Goal: Information Seeking & Learning: Learn about a topic

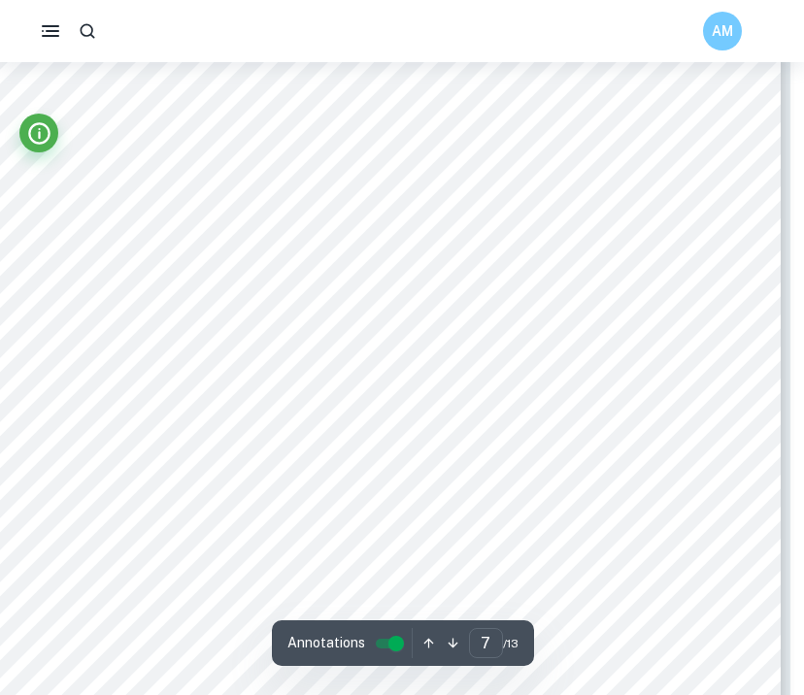
scroll to position [6740, 14]
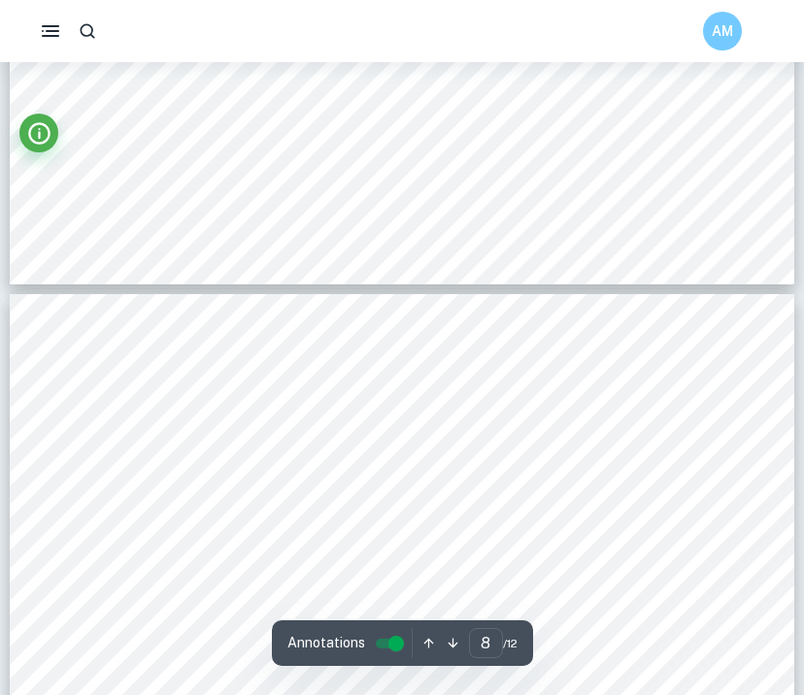
scroll to position [7889, 0]
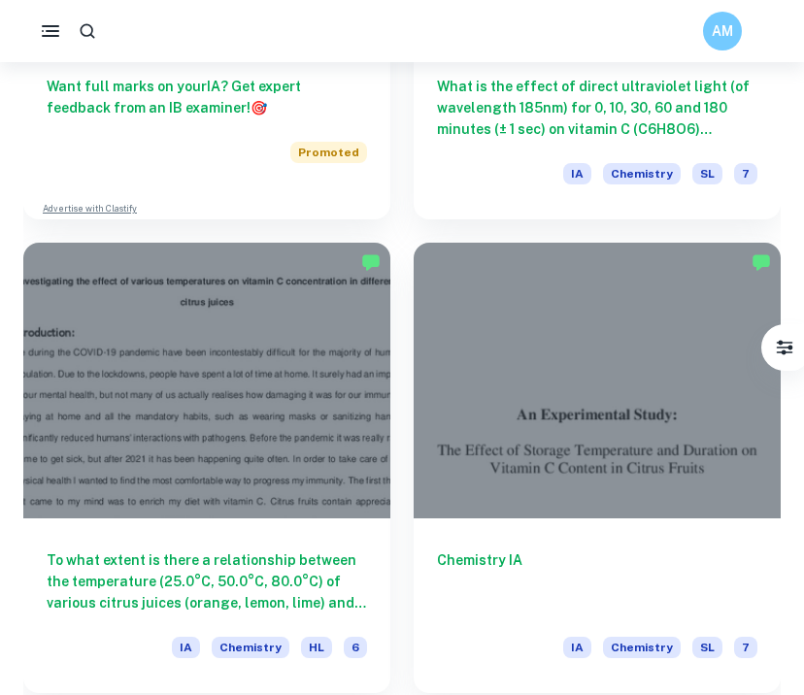
scroll to position [1317, 0]
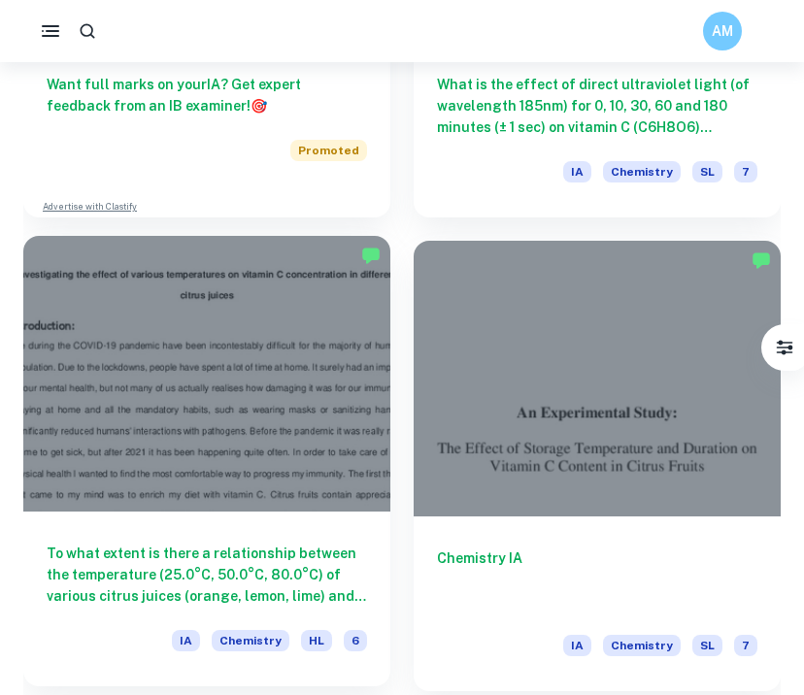
click at [162, 533] on div "To what extent is there a relationship between the temperature (25.0°C, 50.0°C,…" at bounding box center [206, 599] width 367 height 175
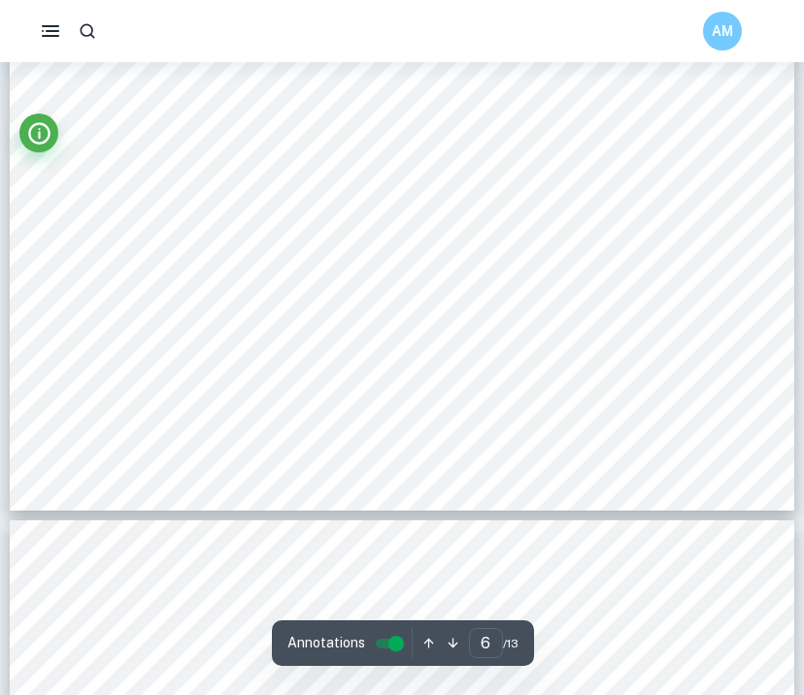
scroll to position [6557, 0]
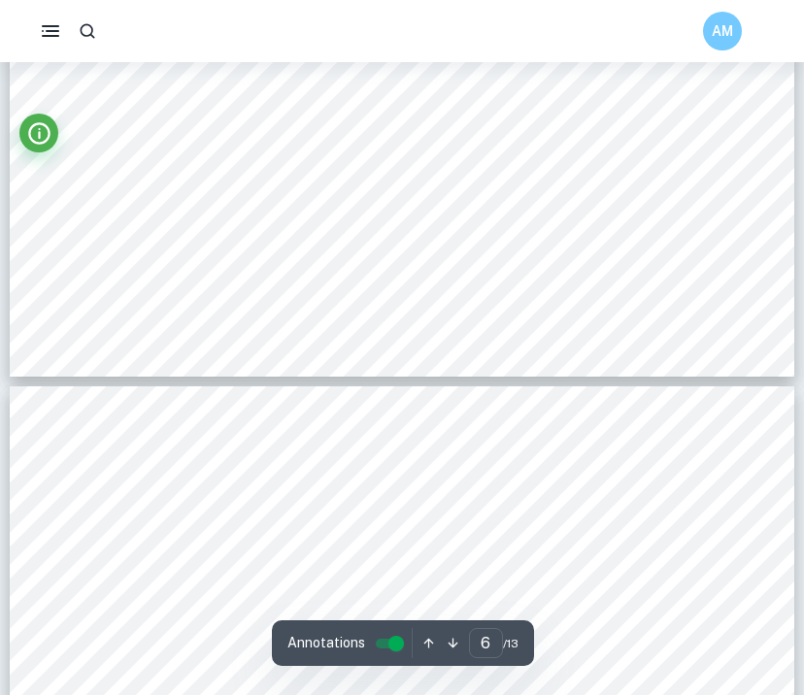
type input "7"
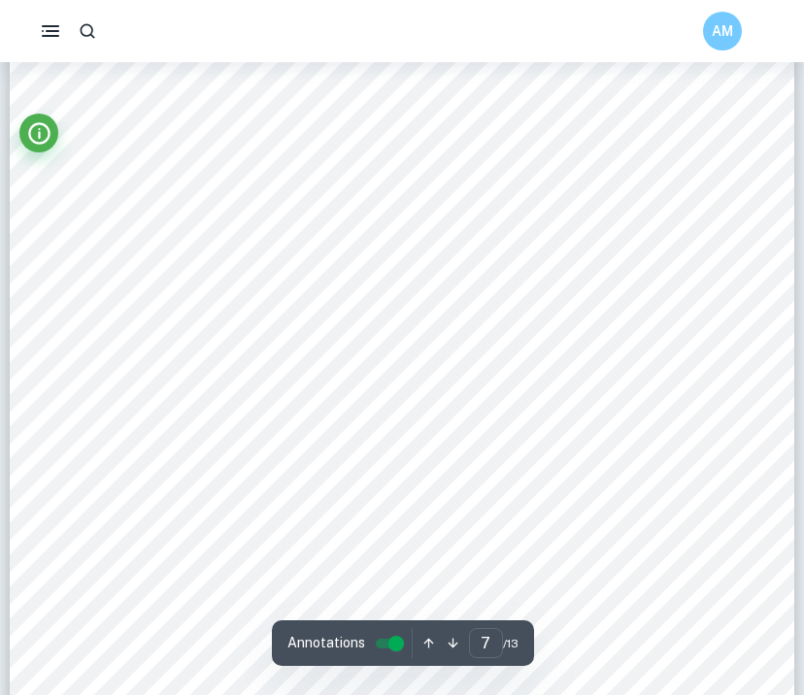
scroll to position [7225, 0]
